Goal: Information Seeking & Learning: Learn about a topic

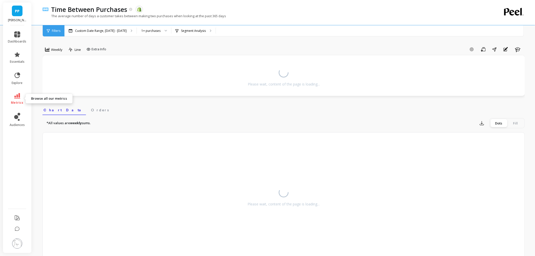
click at [23, 100] on link "metrics" at bounding box center [17, 99] width 18 height 12
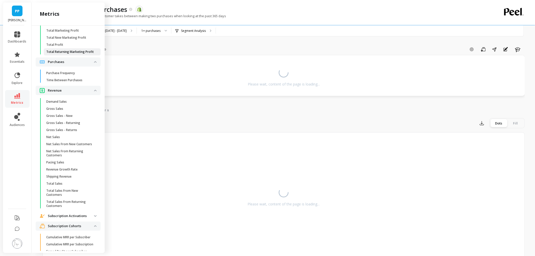
scroll to position [1124, 0]
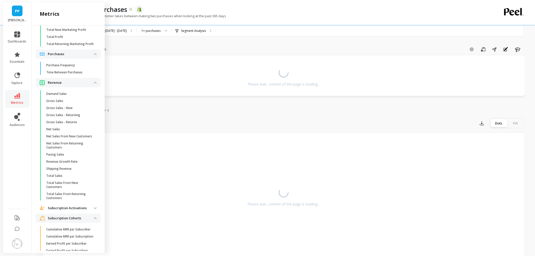
click at [75, 78] on ul "Purchase Frequency Time Between Purchases" at bounding box center [69, 70] width 63 height 16
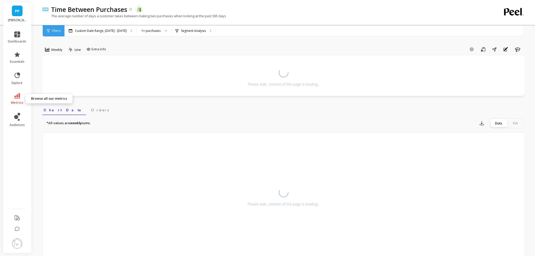
click at [21, 97] on link "metrics" at bounding box center [17, 99] width 18 height 12
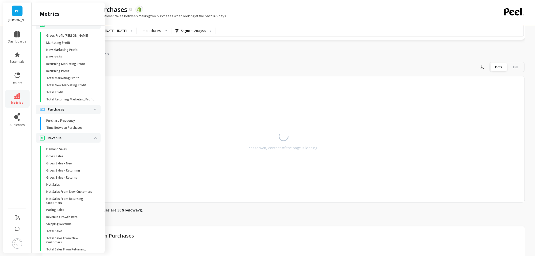
scroll to position [1084, 0]
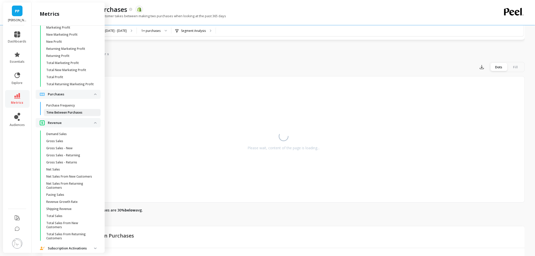
click at [77, 116] on link "Time Between Purchases" at bounding box center [72, 112] width 57 height 7
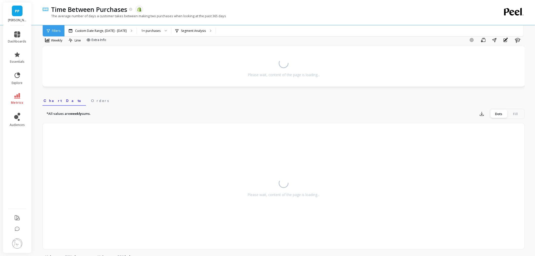
scroll to position [0, 0]
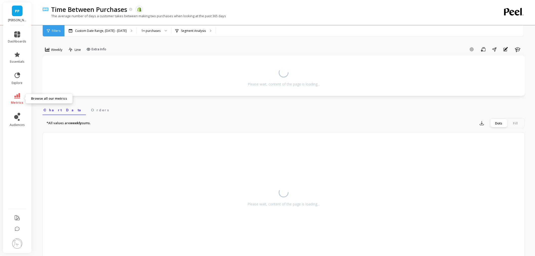
click at [12, 100] on link "metrics" at bounding box center [17, 99] width 18 height 12
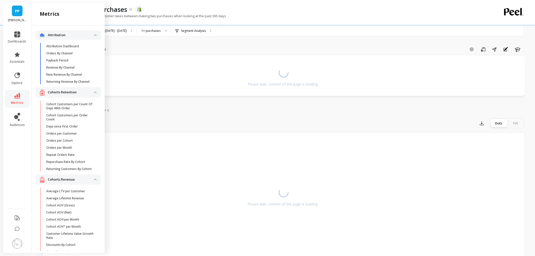
scroll to position [1084, 0]
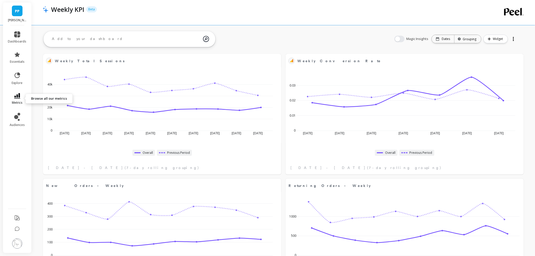
click at [19, 93] on icon at bounding box center [17, 96] width 6 height 6
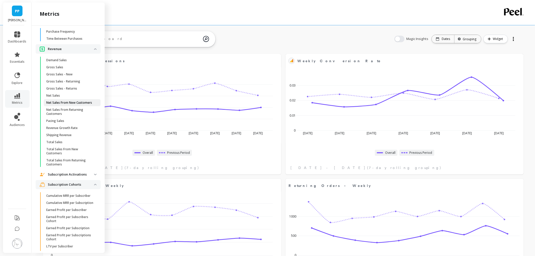
scroll to position [1168, 0]
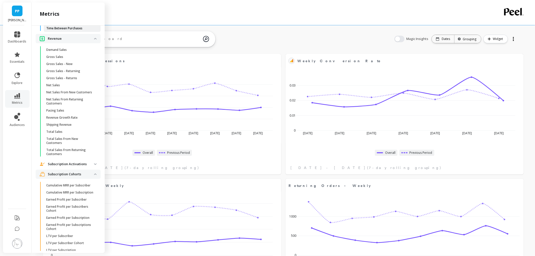
click at [62, 30] on p "Time Between Purchases" at bounding box center [64, 28] width 36 height 4
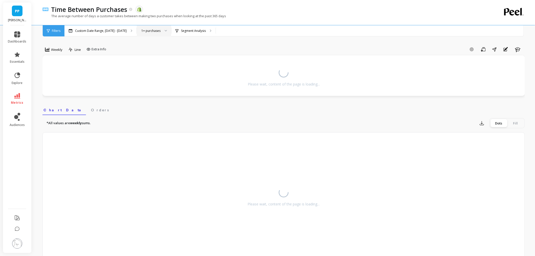
click at [161, 26] on div at bounding box center [164, 30] width 6 height 11
click at [252, 6] on div "Time Between Purchases The data you are viewing comes from: Shopify" at bounding box center [266, 9] width 435 height 9
drag, startPoint x: 50, startPoint y: 15, endPoint x: 232, endPoint y: 19, distance: 181.6
click at [232, 19] on div "The average number of days a customer takes between making two purchases when l…" at bounding box center [262, 19] width 441 height 10
click at [236, 17] on div "The average number of days a customer takes between making two purchases when l…" at bounding box center [262, 19] width 441 height 10
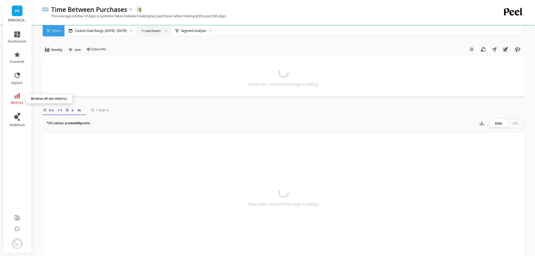
click at [11, 96] on link "metrics" at bounding box center [17, 99] width 18 height 12
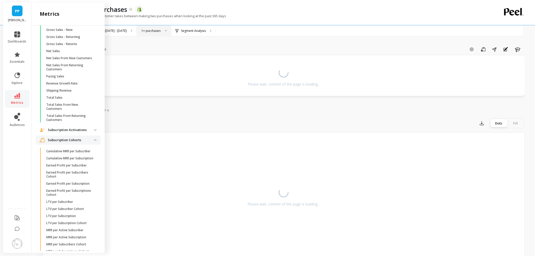
scroll to position [1209, 0]
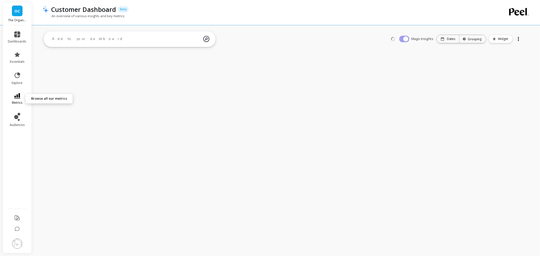
click at [22, 97] on link "metrics" at bounding box center [17, 99] width 18 height 12
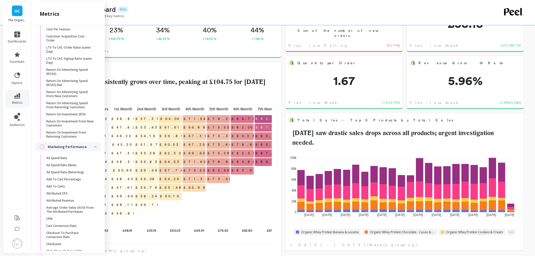
scroll to position [450, 0]
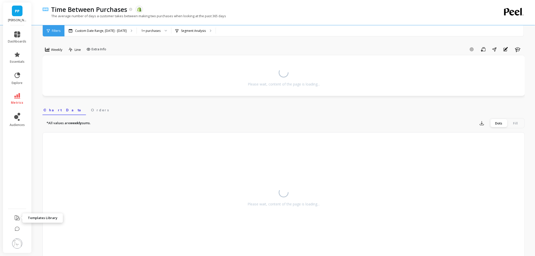
click at [16, 217] on icon at bounding box center [17, 218] width 6 height 6
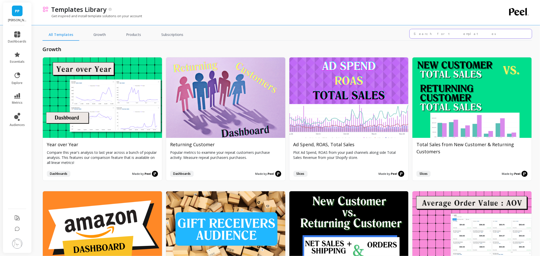
click at [449, 36] on input "text" at bounding box center [470, 33] width 122 height 9
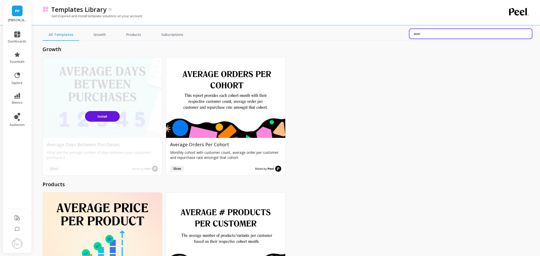
type input "aver"
click at [107, 115] on button "Install" at bounding box center [102, 116] width 35 height 11
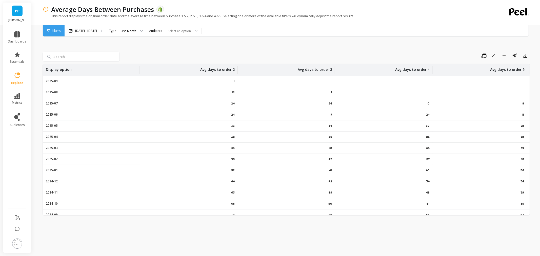
click at [173, 43] on div "Save Rename Add to Dashboard Share Export Display option Avg days to order 2 Av…" at bounding box center [285, 138] width 487 height 223
click at [143, 31] on div at bounding box center [140, 30] width 6 height 11
click at [180, 49] on div "Save Rename Add to Dashboard Share Export Display option Avg days to order 2 Av…" at bounding box center [285, 138] width 487 height 223
click at [147, 29] on div "Use Month" at bounding box center [131, 30] width 31 height 11
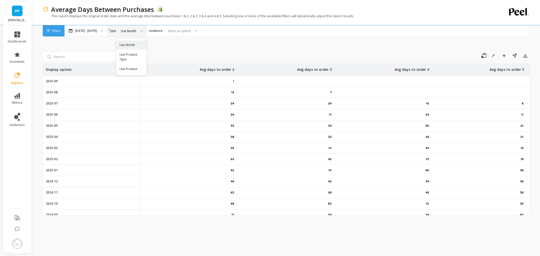
click at [188, 44] on div "Save Rename Add to Dashboard Share Export Display option Avg days to order 2 Av…" at bounding box center [285, 138] width 487 height 223
click at [188, 26] on div "Select an option" at bounding box center [174, 30] width 54 height 11
click at [261, 45] on div "Save Rename Add to Dashboard Share Export Display option Avg days to order 2 Av…" at bounding box center [285, 138] width 487 height 223
click at [143, 32] on div at bounding box center [140, 30] width 6 height 11
click at [200, 48] on div "Save Rename Add to Dashboard Share Export Display option Avg days to order 2 Av…" at bounding box center [285, 138] width 487 height 223
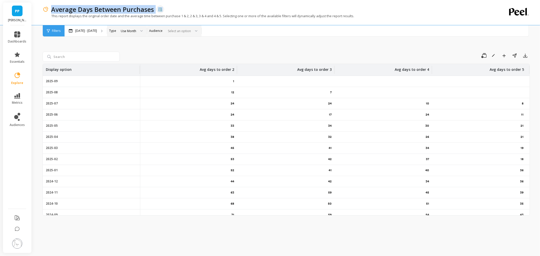
drag, startPoint x: 52, startPoint y: 8, endPoint x: 156, endPoint y: 10, distance: 103.7
click at [156, 10] on div "Average Days Between Purchases The data you are viewing comes from: Shopify" at bounding box center [268, 9] width 439 height 9
copy p "Average Days Between Purchases"
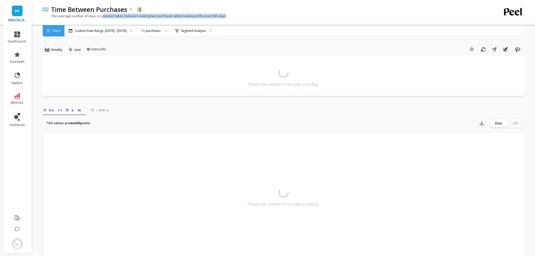
drag, startPoint x: 103, startPoint y: 17, endPoint x: 250, endPoint y: 13, distance: 147.2
click at [250, 14] on div "The average number of days a customer takes between making two purchases when l…" at bounding box center [262, 19] width 441 height 10
click at [161, 32] on div at bounding box center [164, 30] width 6 height 11
click at [241, 8] on div "Time Between Purchases The data you are viewing comes from: Shopify" at bounding box center [266, 9] width 435 height 9
